Goal: Task Accomplishment & Management: Complete application form

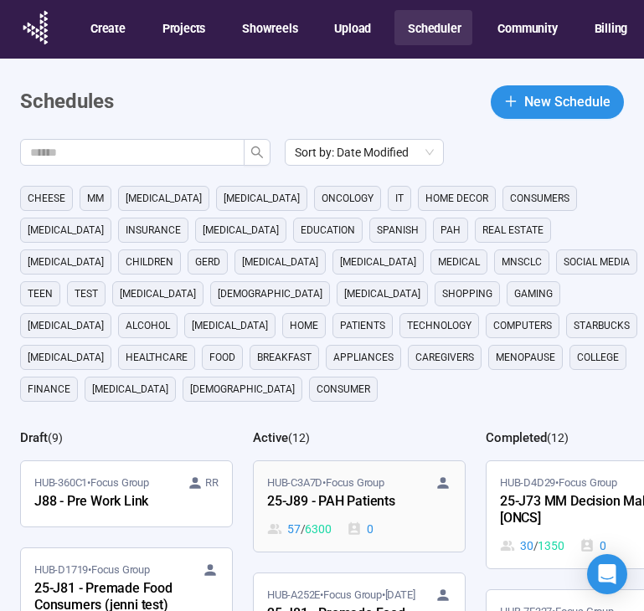
click at [329, 474] on span "HUB-C3A7D • Focus Group" at bounding box center [325, 482] width 117 height 17
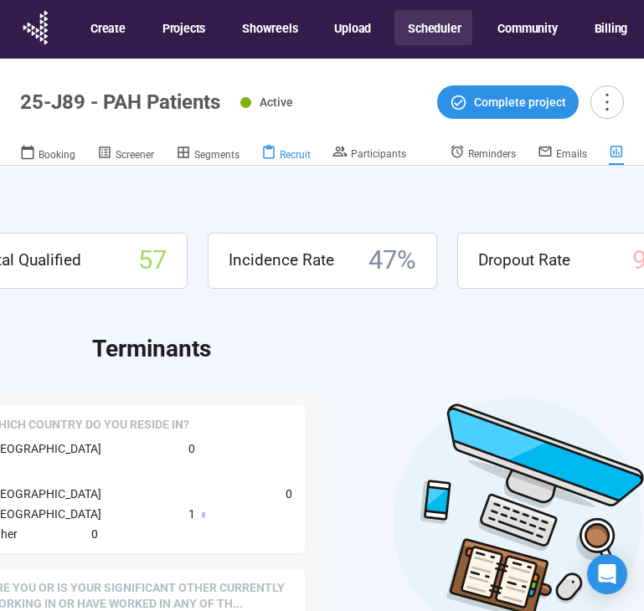
click at [298, 151] on span "Recruit" at bounding box center [295, 155] width 31 height 12
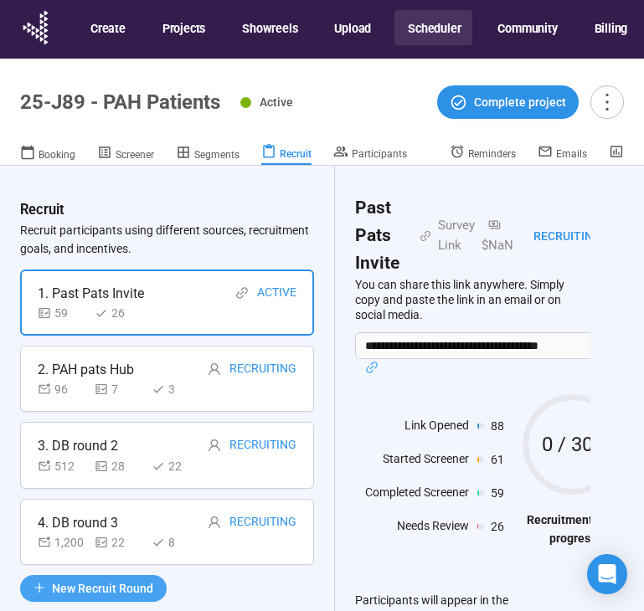
click at [118, 592] on span "New Recruit Round" at bounding box center [102, 588] width 101 height 18
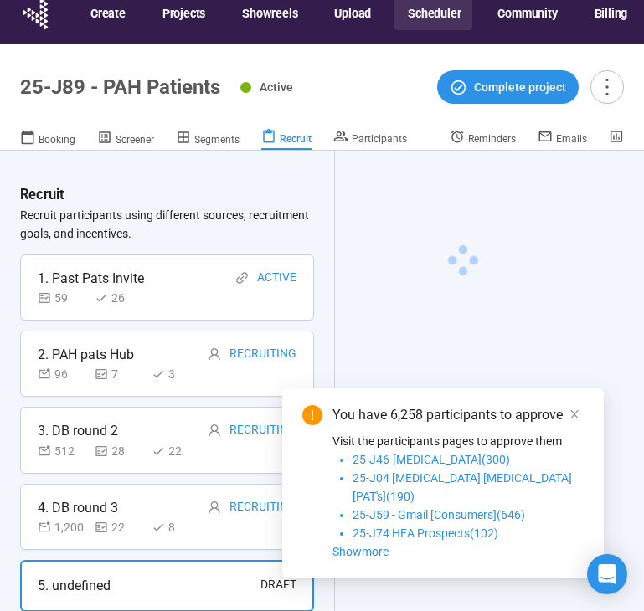
scroll to position [33, 0]
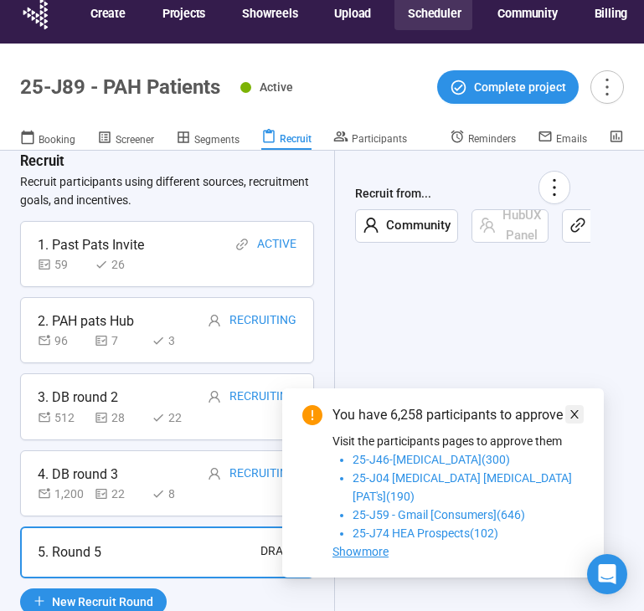
click at [566, 423] on link at bounding box center [574, 414] width 18 height 18
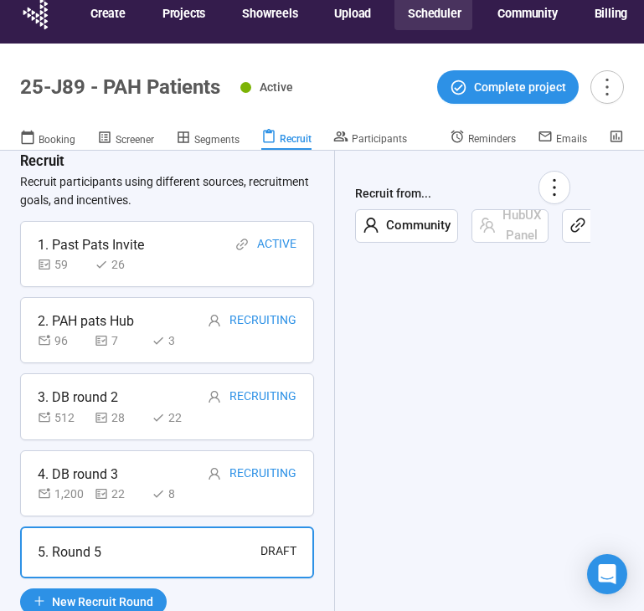
click at [574, 228] on icon "link" at bounding box center [577, 225] width 17 height 17
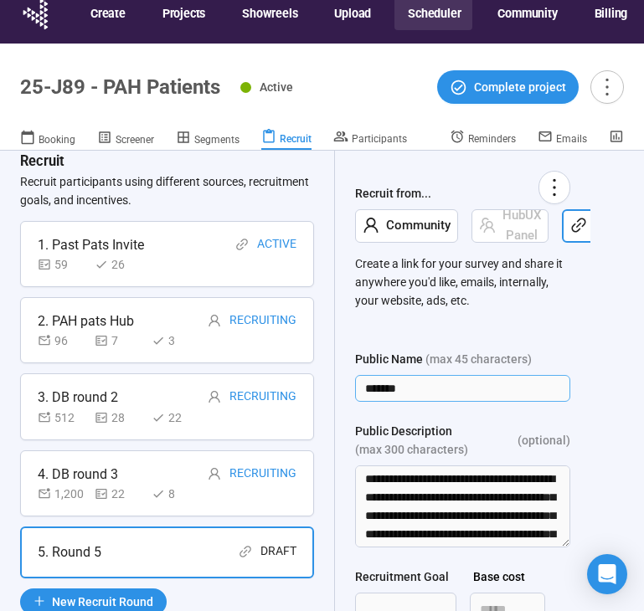
drag, startPoint x: 501, startPoint y: 387, endPoint x: 315, endPoint y: 387, distance: 186.6
click at [315, 387] on div "Recruit Recruit participants using different sources, recruitment goals, and in…" at bounding box center [322, 403] width 644 height 504
type input "**********"
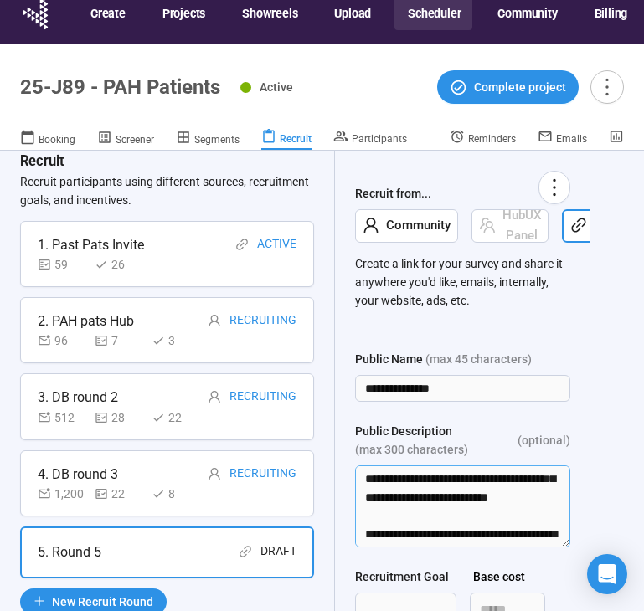
scroll to position [939, 0]
drag, startPoint x: 361, startPoint y: 480, endPoint x: 503, endPoint y: 551, distance: 158.7
click at [503, 551] on form "**********" at bounding box center [462, 525] width 215 height 350
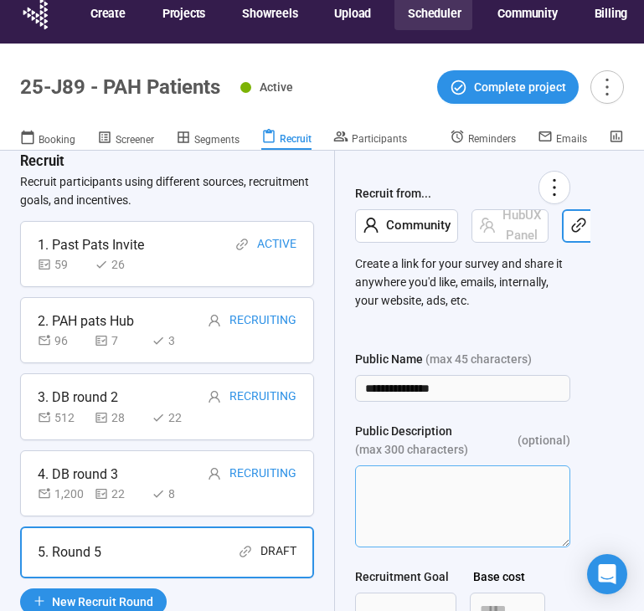
scroll to position [85, 0]
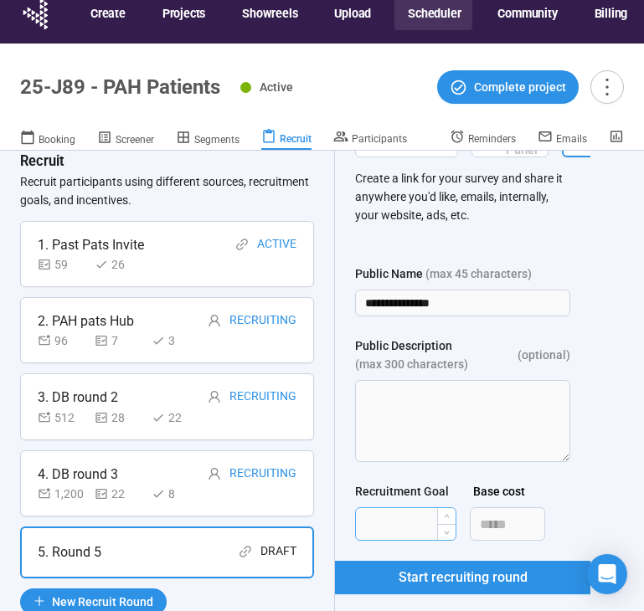
click at [403, 519] on input "Recruitment Goal" at bounding box center [406, 524] width 100 height 32
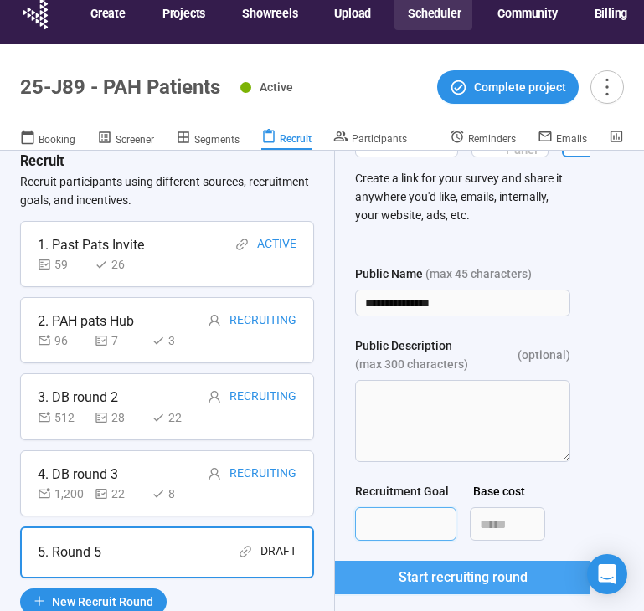
type input "***"
click at [420, 568] on span "Start recruiting round" at bounding box center [462, 577] width 129 height 21
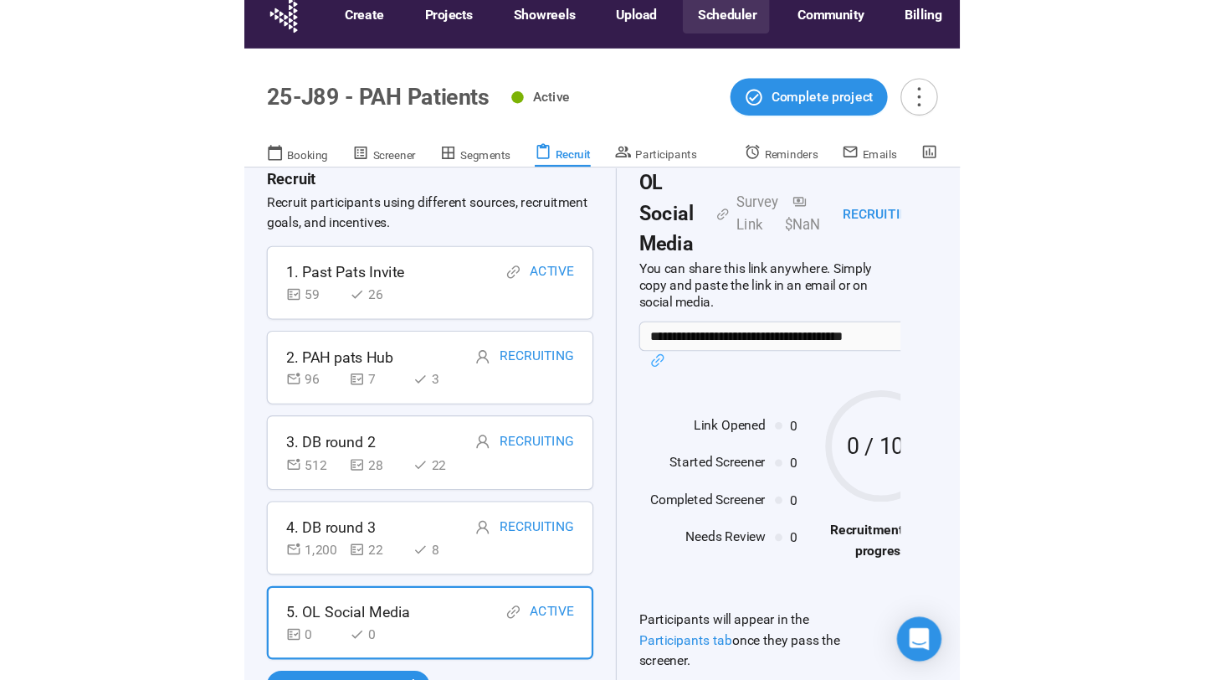
scroll to position [28, 0]
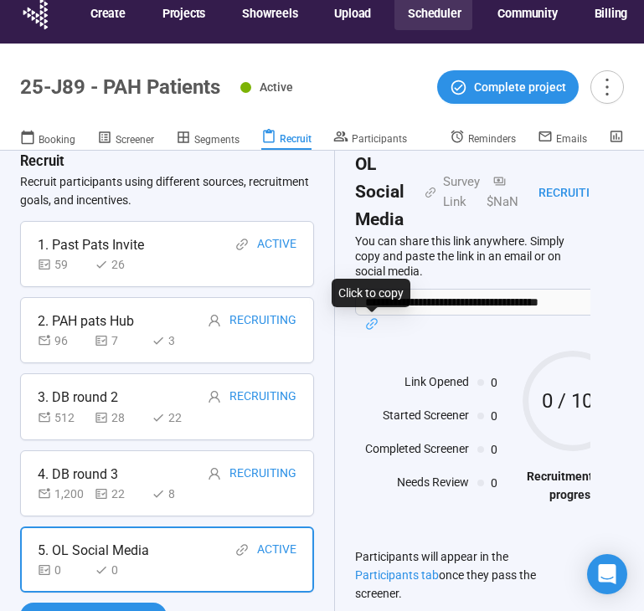
click at [371, 326] on icon "link" at bounding box center [371, 323] width 13 height 13
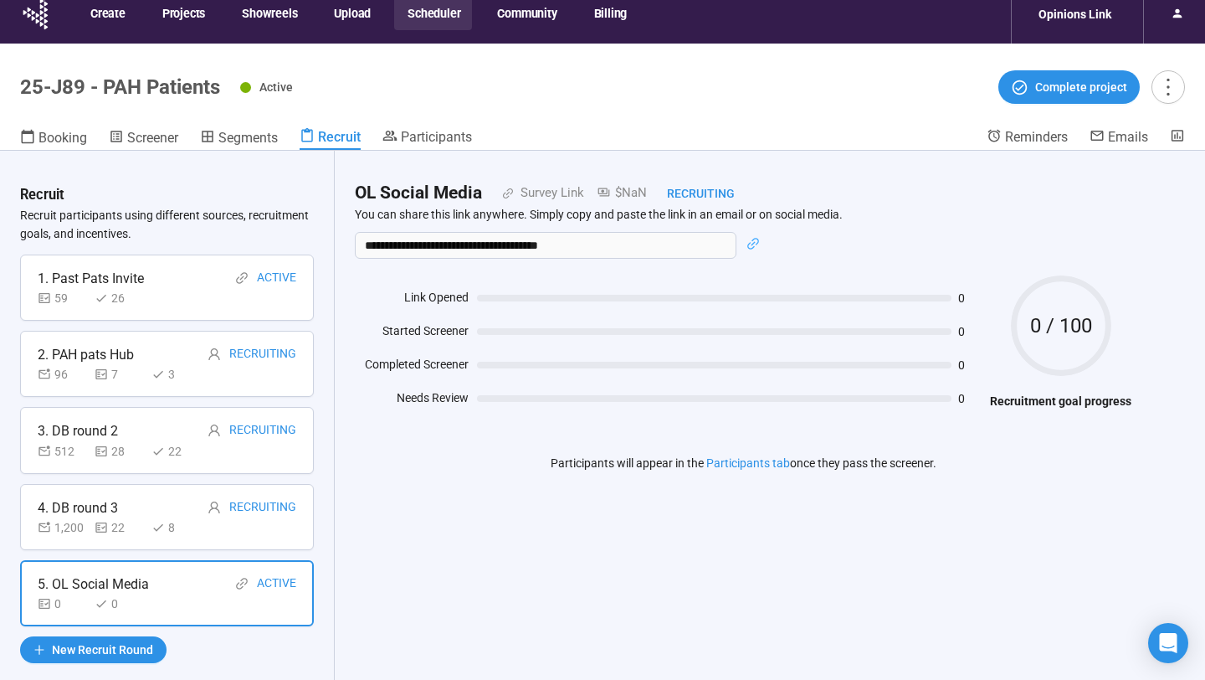
scroll to position [0, 0]
